Goal: Navigation & Orientation: Go to known website

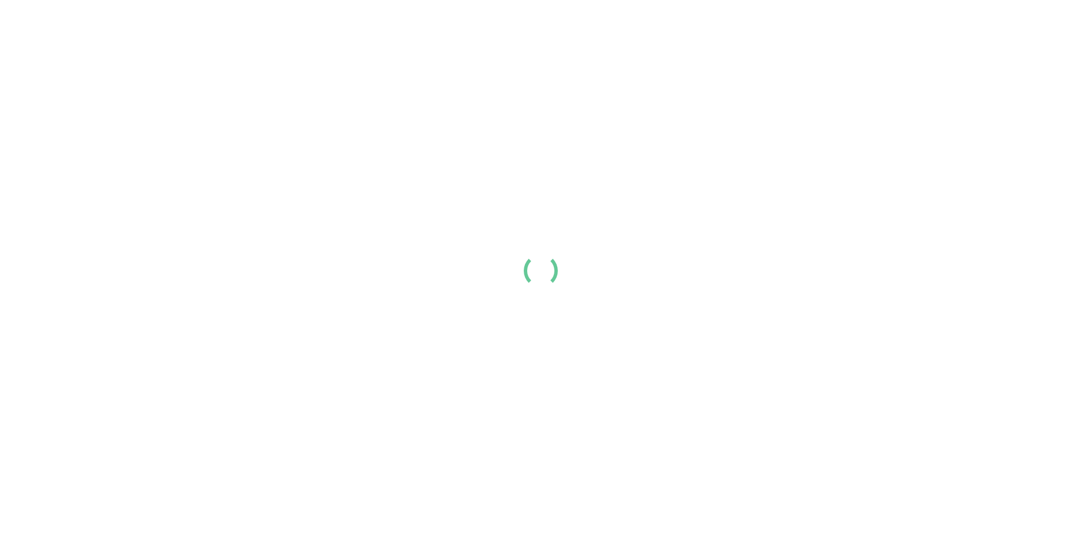
scroll to position [199, 0]
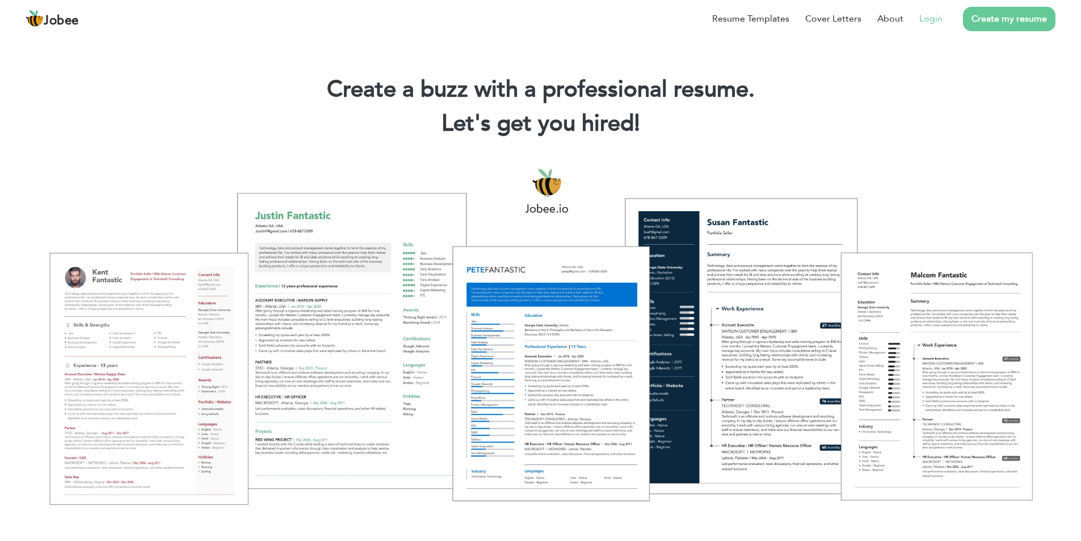
click at [936, 21] on link "Login" at bounding box center [930, 19] width 23 height 14
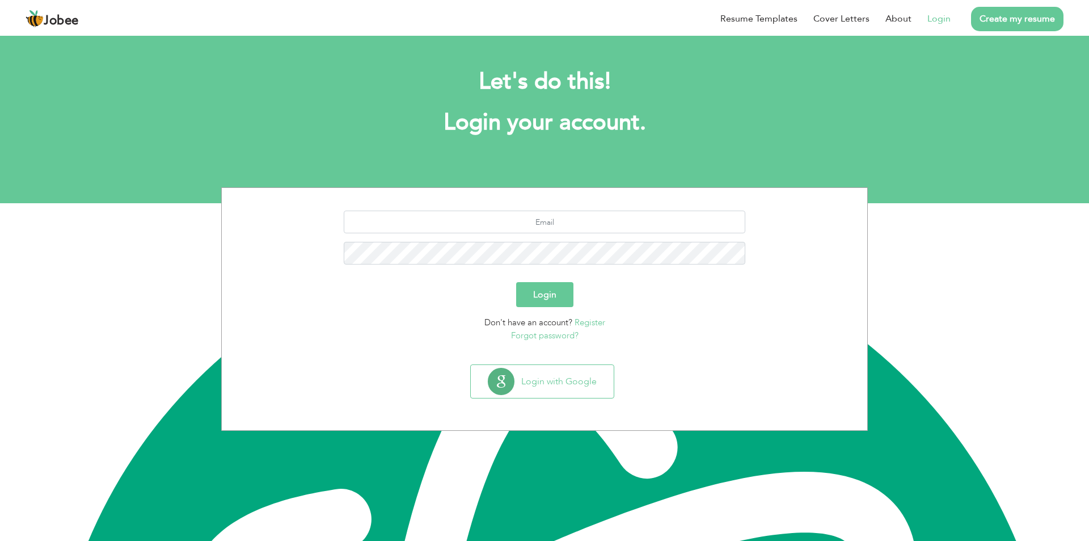
scroll to position [199, 0]
click at [545, 218] on input "text" at bounding box center [545, 221] width 402 height 23
type input "Ahmed_raza_shaikh@outlook.com"
click at [516, 282] on button "Login" at bounding box center [544, 294] width 57 height 25
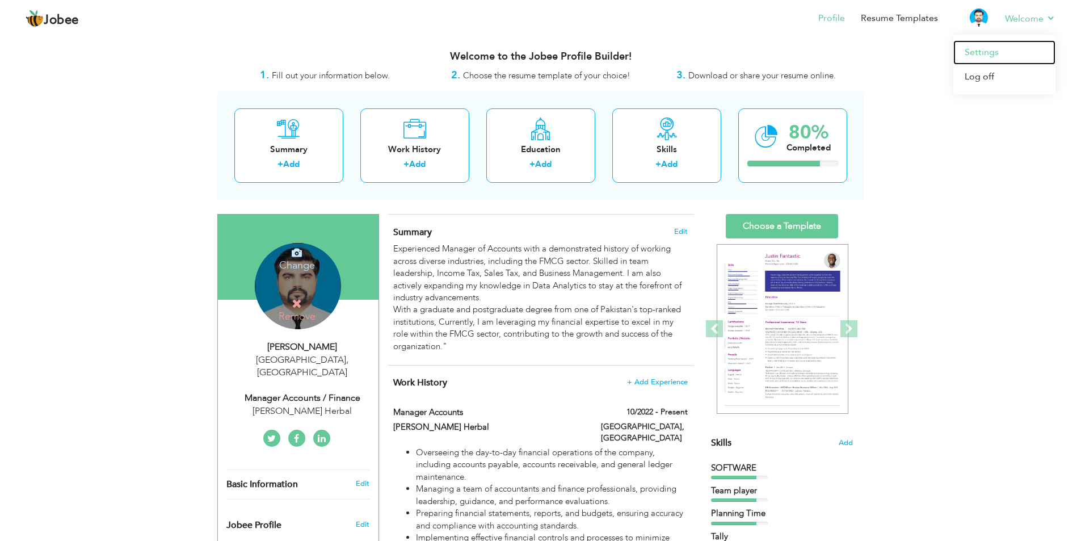
click at [976, 47] on link "Settings" at bounding box center [1004, 52] width 102 height 24
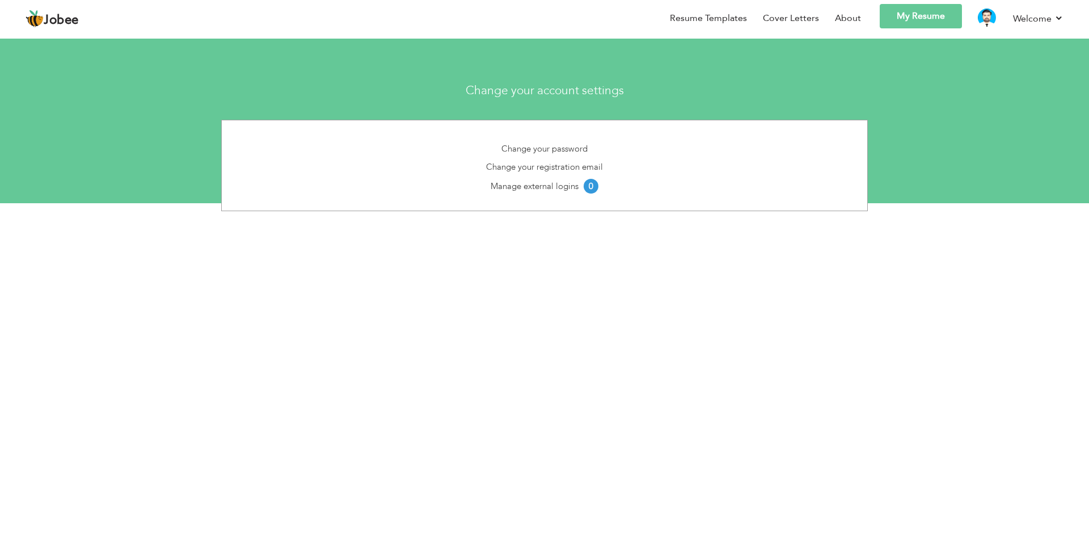
scroll to position [199, 0]
click at [847, 17] on link "About" at bounding box center [848, 18] width 26 height 13
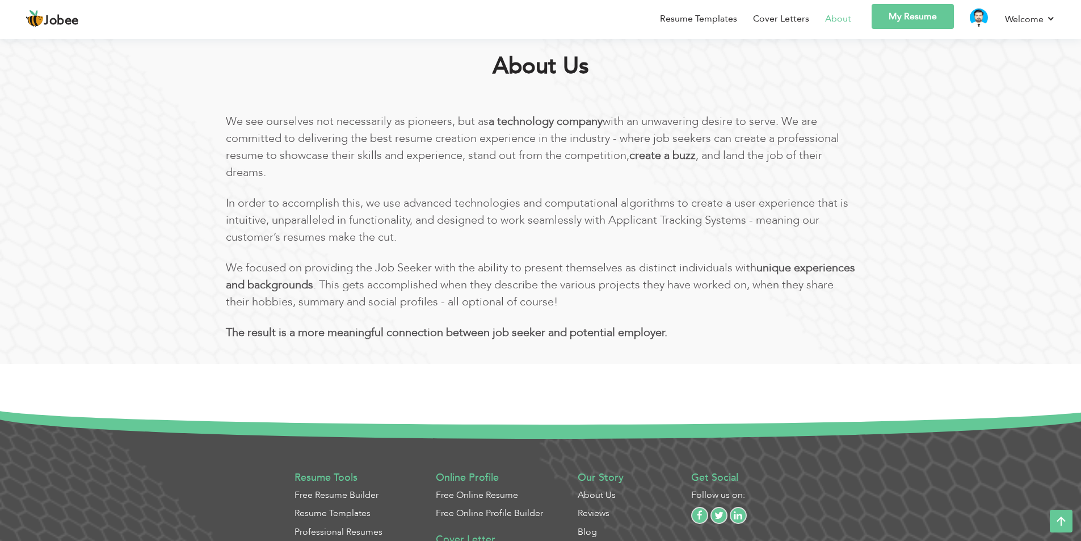
scroll to position [560, 0]
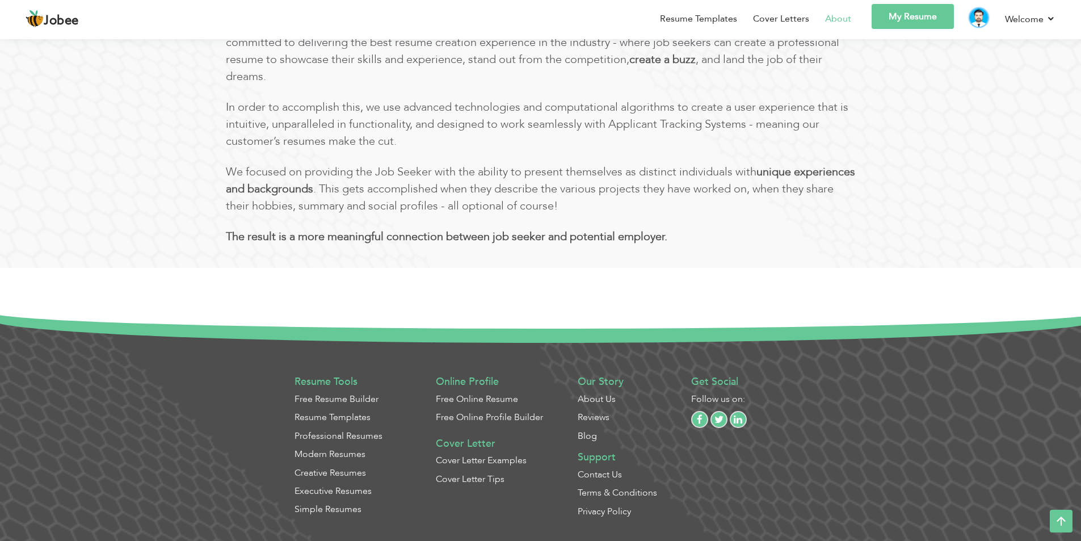
click at [979, 15] on img at bounding box center [978, 18] width 18 height 18
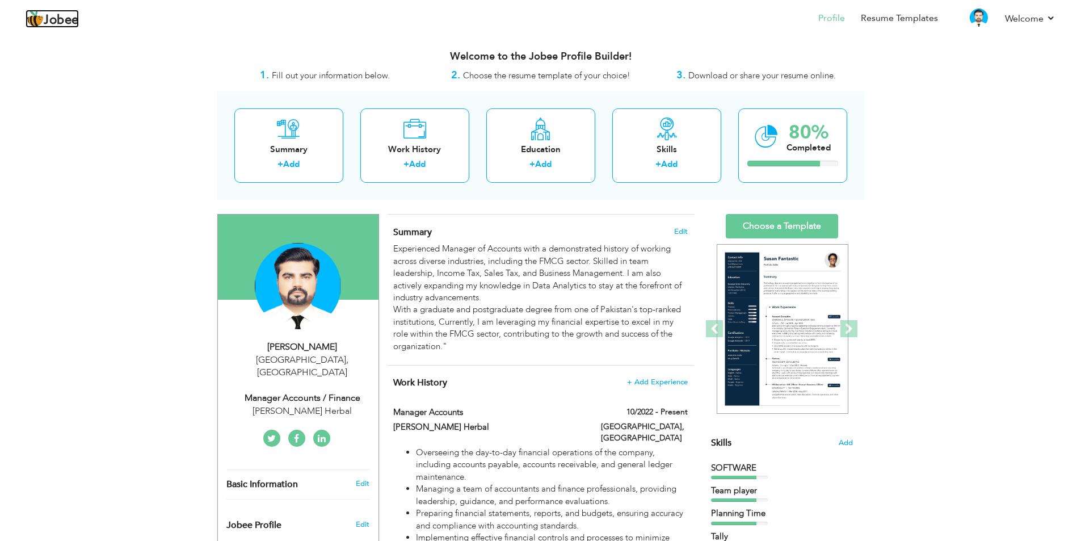
click at [45, 10] on link "Jobee" at bounding box center [52, 19] width 53 height 18
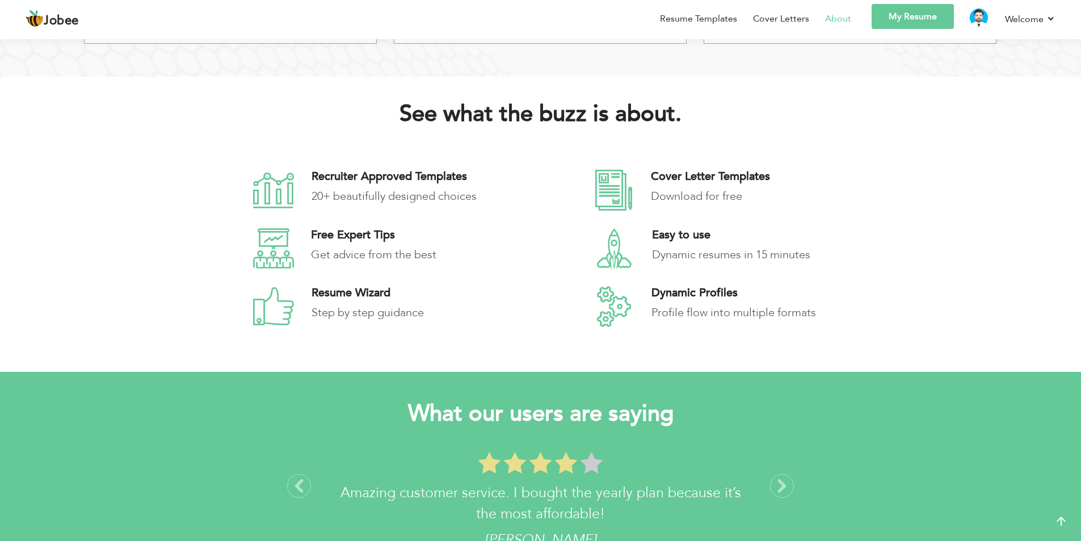
scroll to position [199, 0]
